Goal: Task Accomplishment & Management: Manage account settings

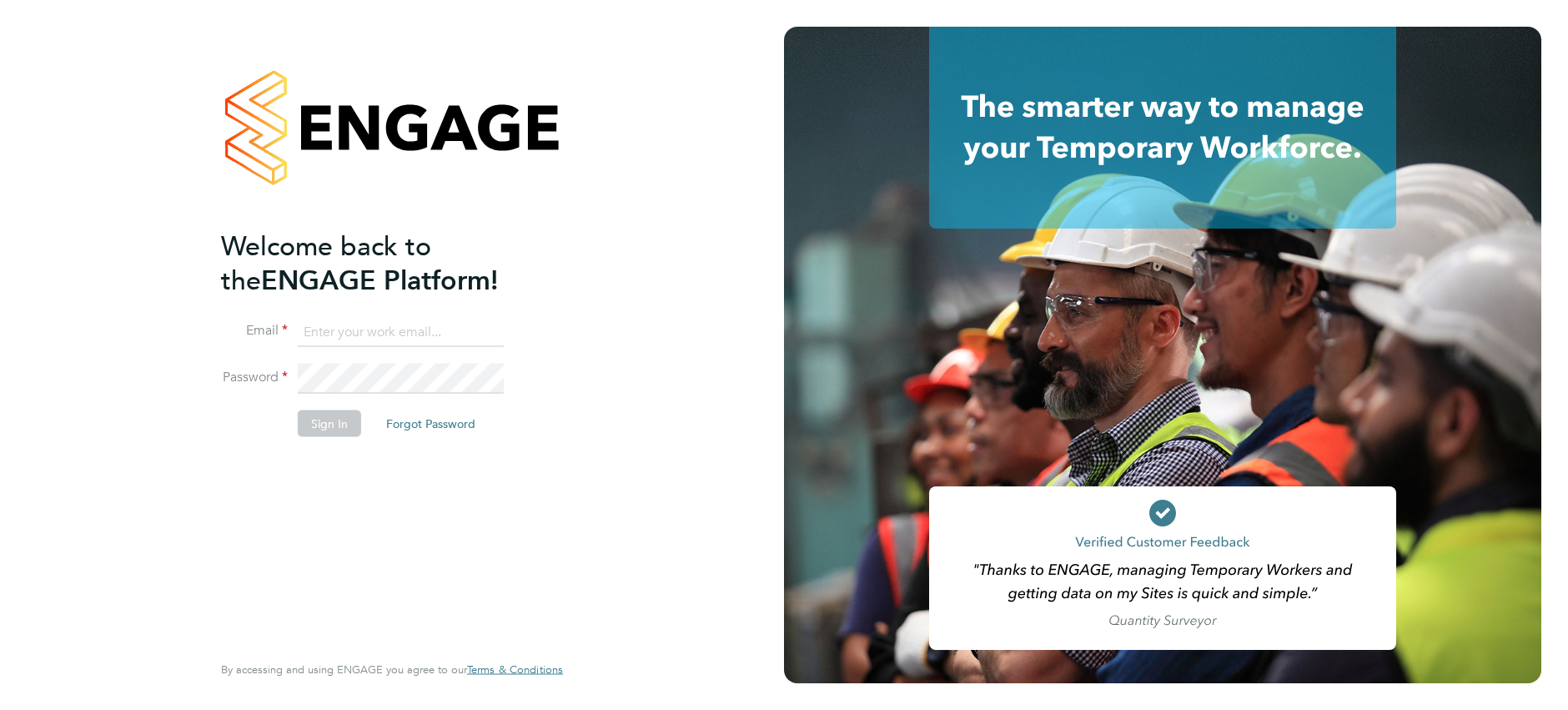
type input "[EMAIL_ADDRESS][DOMAIN_NAME]"
click at [329, 429] on button "Sign In" at bounding box center [329, 423] width 63 height 27
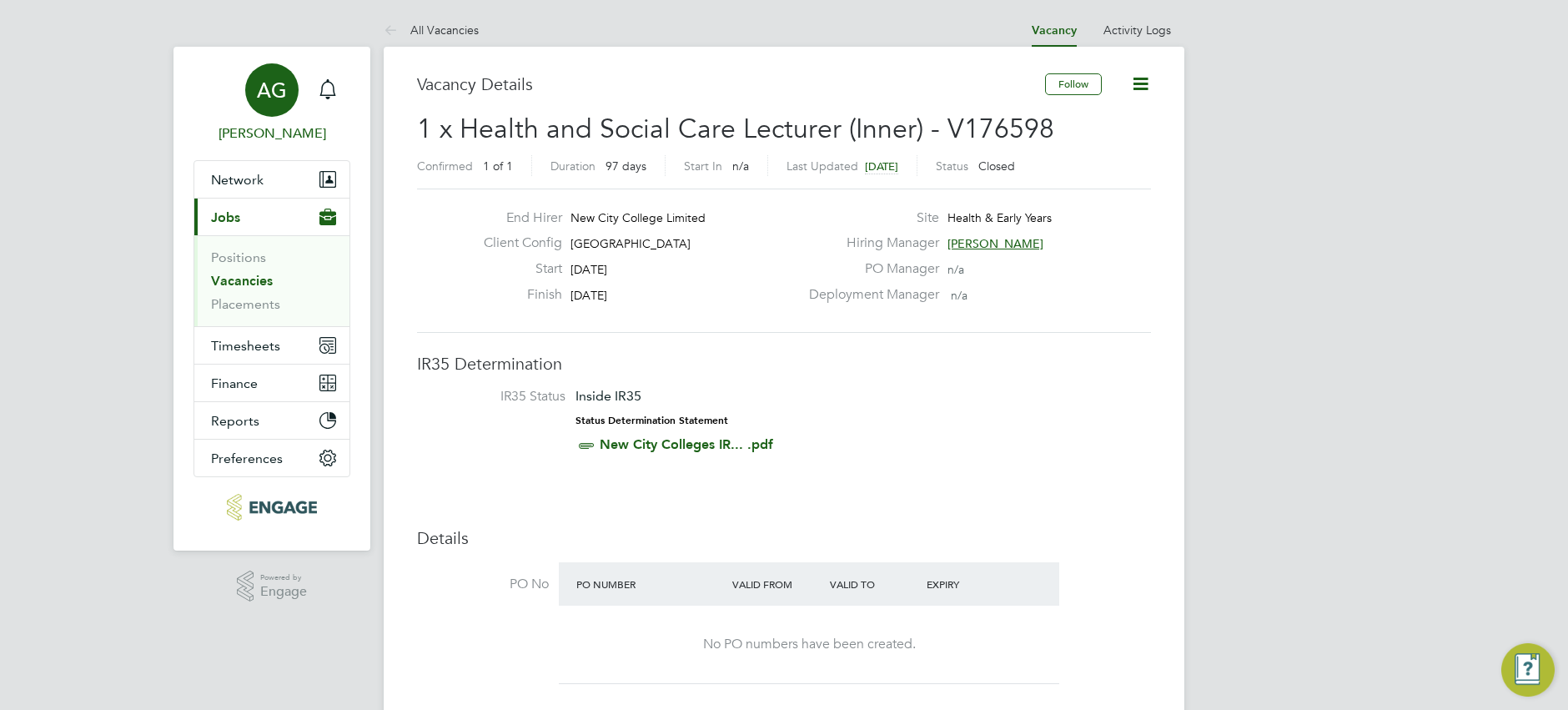
click at [268, 81] on span "AG" at bounding box center [272, 90] width 30 height 22
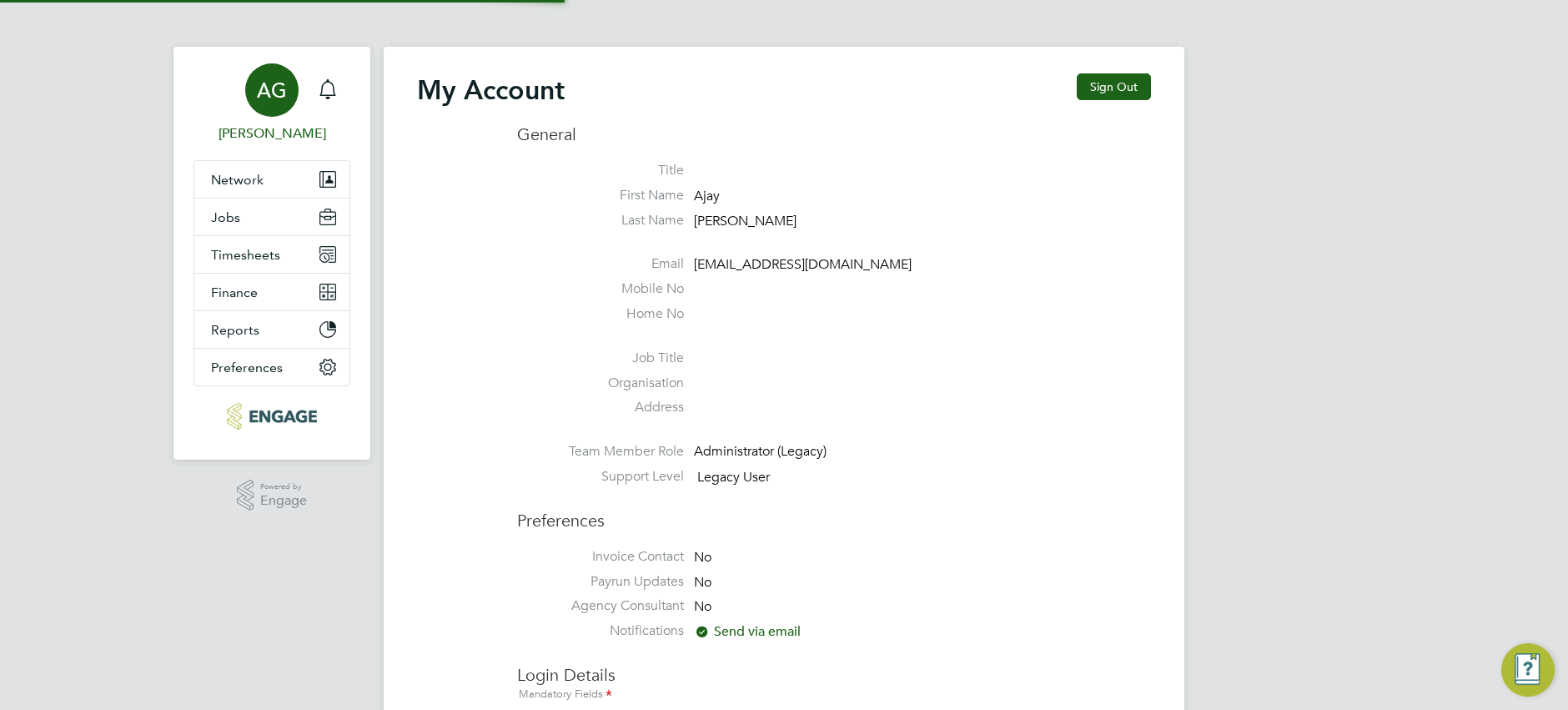
type input "[EMAIL_ADDRESS][DOMAIN_NAME]"
click at [245, 217] on button "Jobs" at bounding box center [271, 217] width 155 height 37
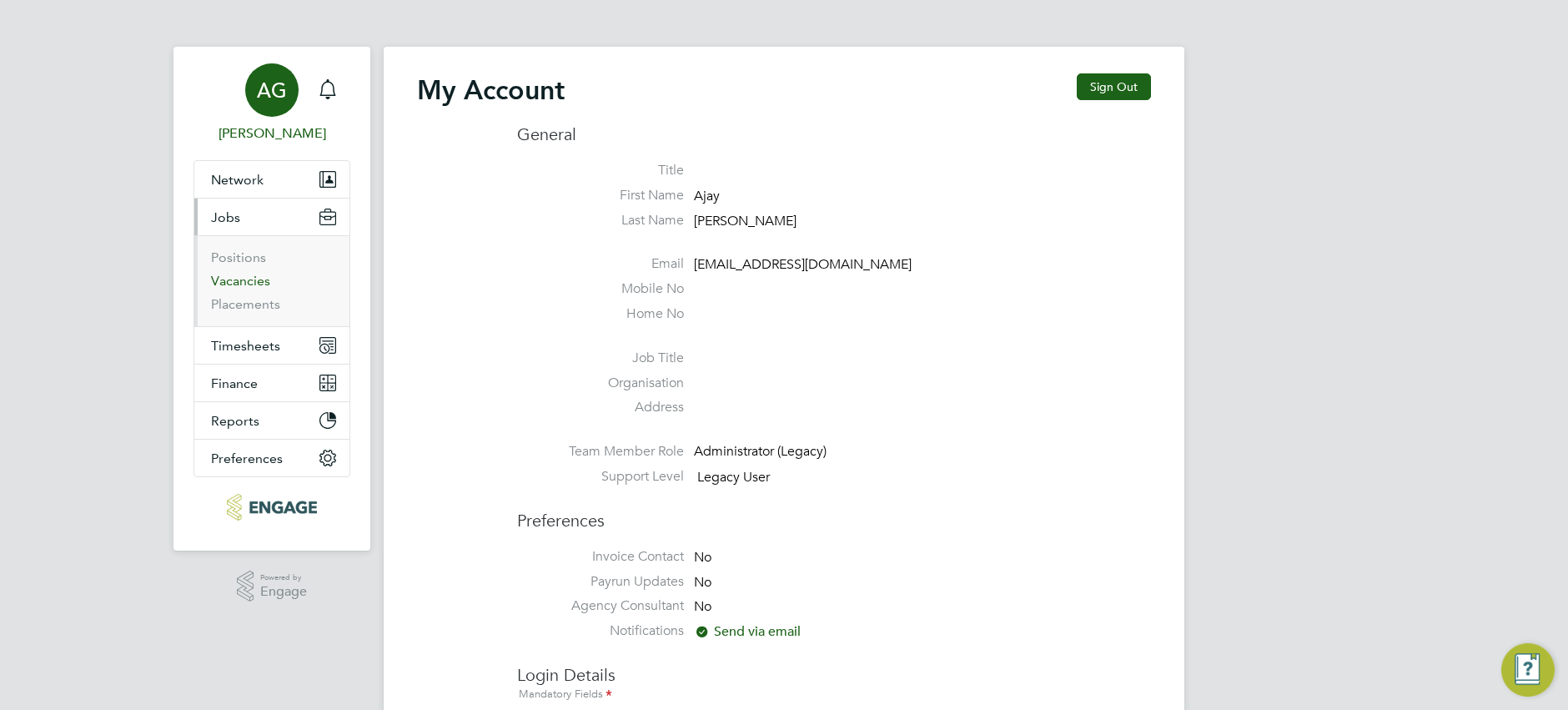
click at [254, 278] on link "Vacancies" at bounding box center [240, 281] width 59 height 16
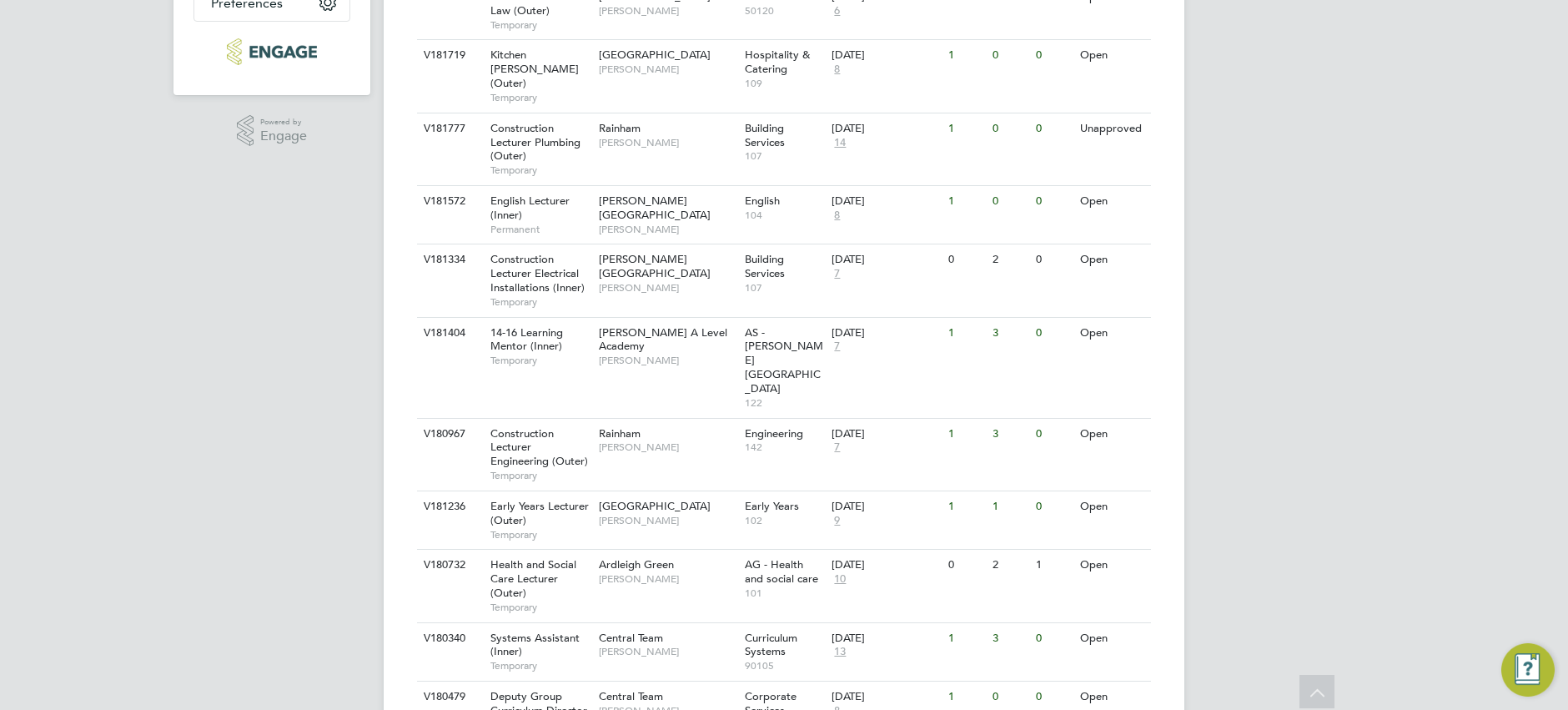
scroll to position [454, 0]
click at [831, 442] on span "7" at bounding box center [836, 449] width 11 height 14
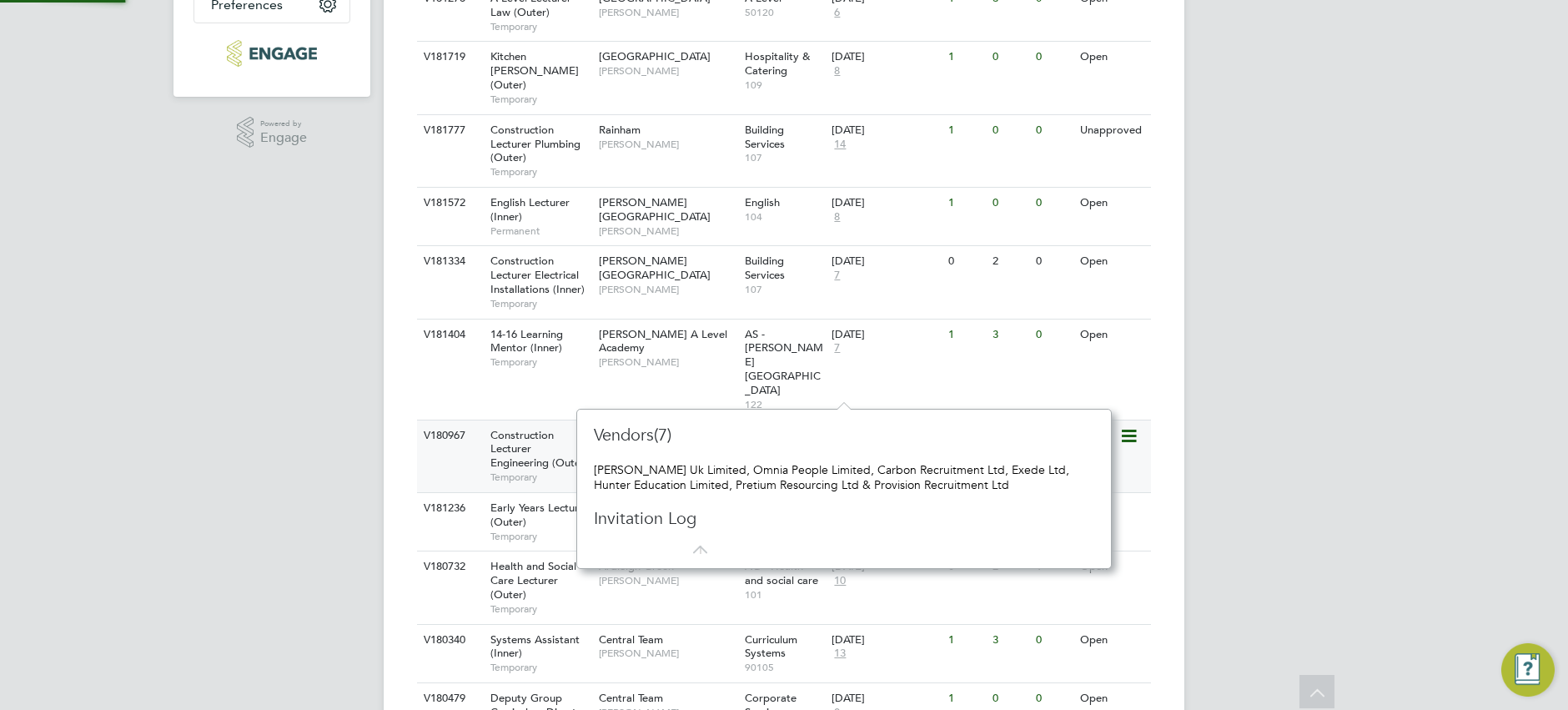
scroll to position [15, 12]
click at [397, 483] on div "Vacancies New Vacancy Vacancies I follow All Vacancies Client Config Site Posit…" at bounding box center [784, 250] width 801 height 1313
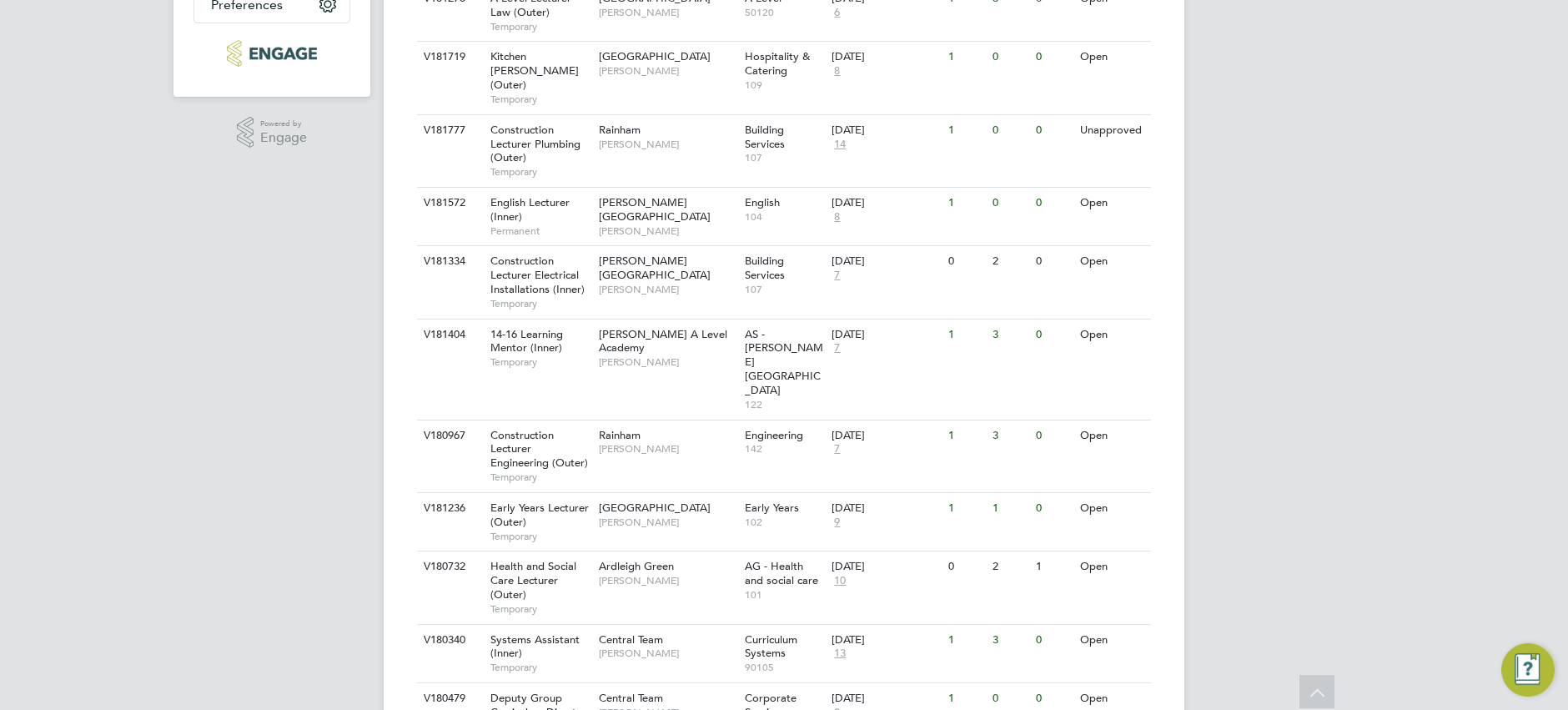
scroll to position [0, 0]
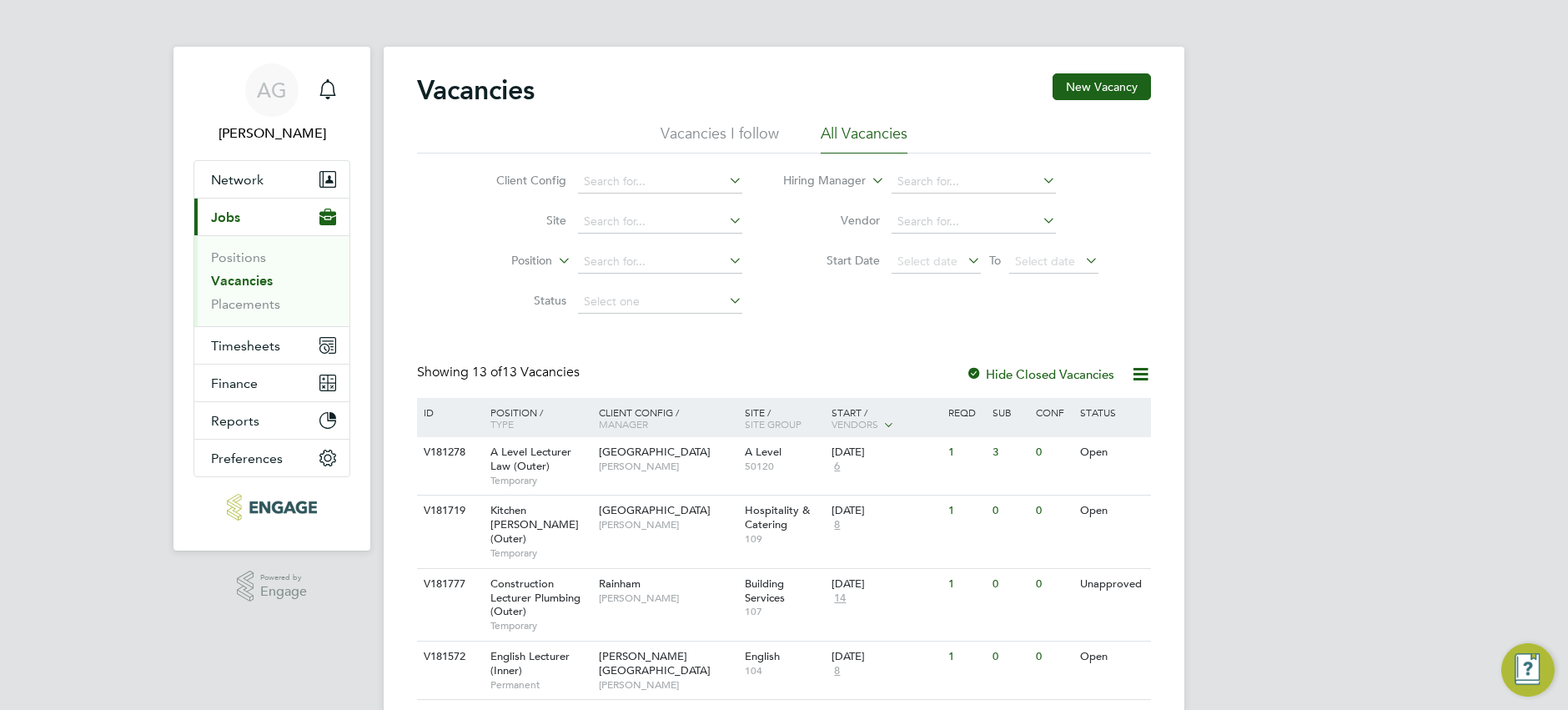
click at [1282, 450] on div "AG [PERSON_NAME] Notifications Applications: Network Team Members Businesses Si…" at bounding box center [784, 693] width 1568 height 1386
